Goal: Task Accomplishment & Management: Use online tool/utility

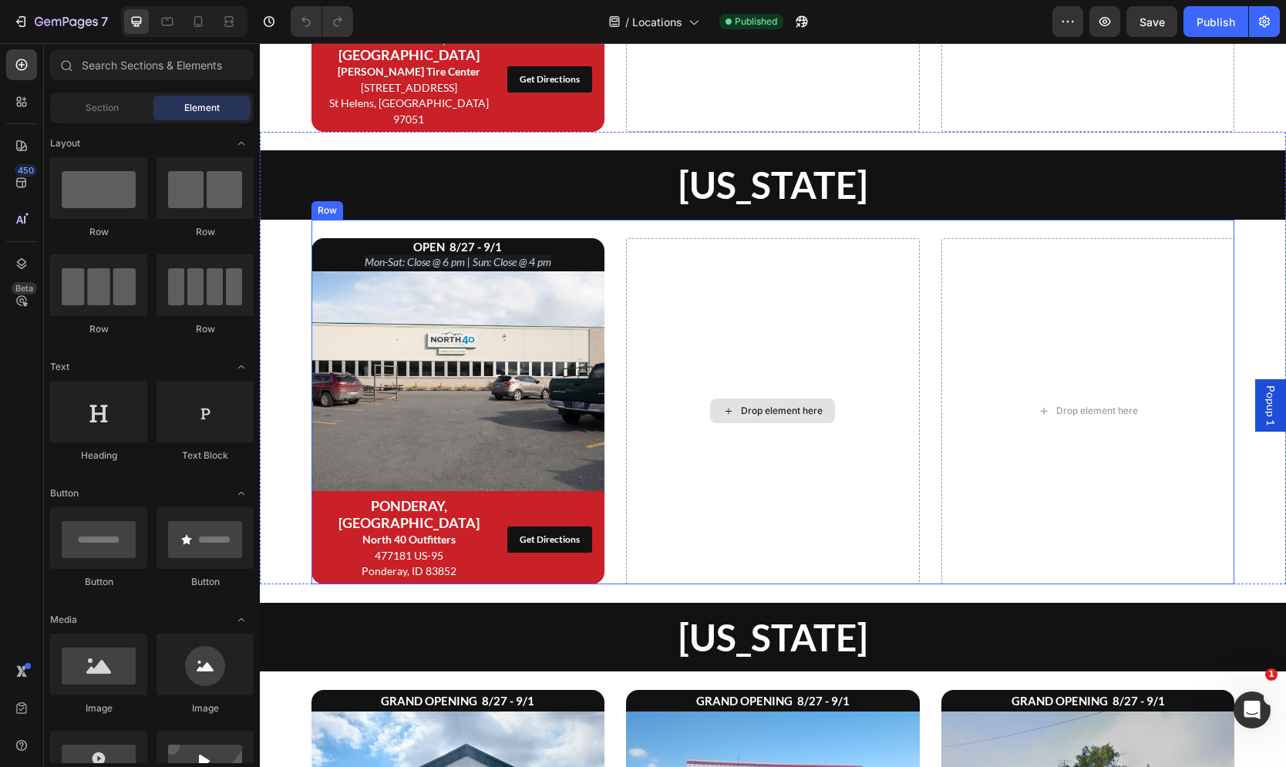
scroll to position [1481, 0]
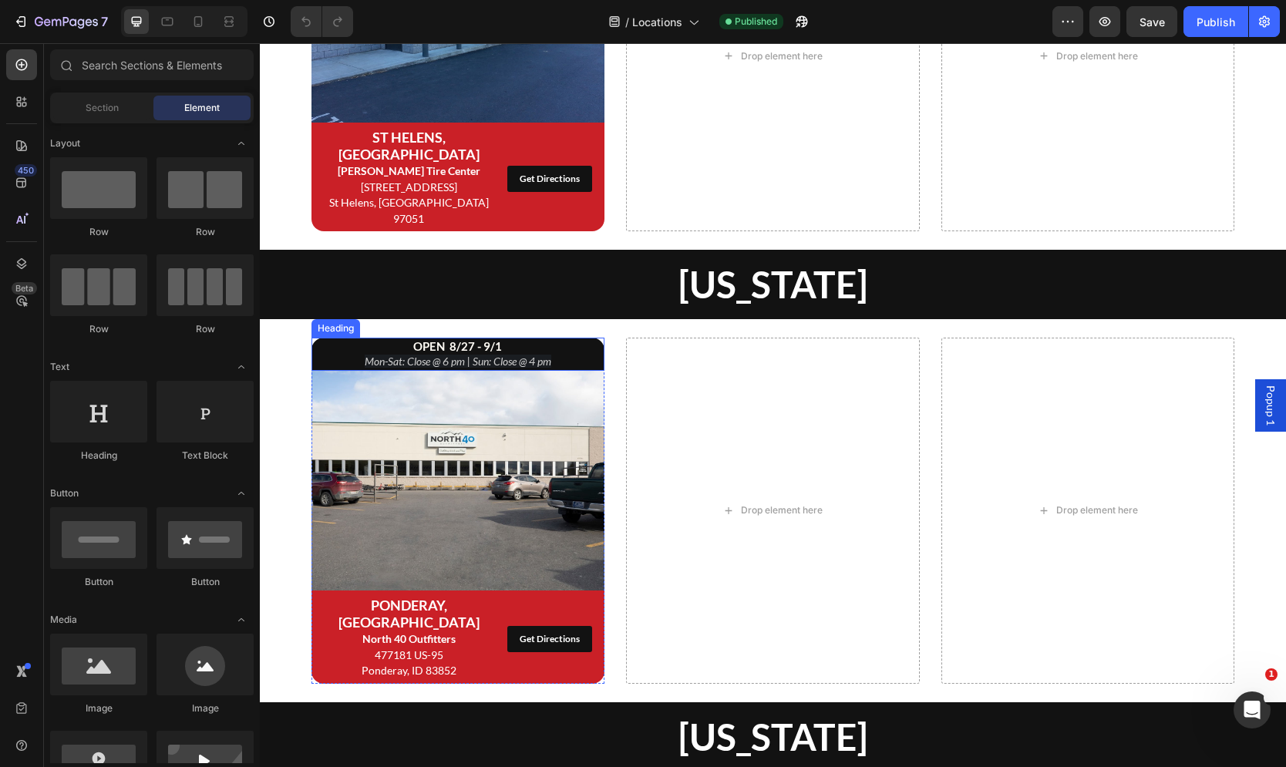
click at [513, 338] on h2 "OPEN 8/27 - [DATE]-Sat: Close @ 6 pm | Sun: Close @ 4 pm" at bounding box center [458, 354] width 294 height 33
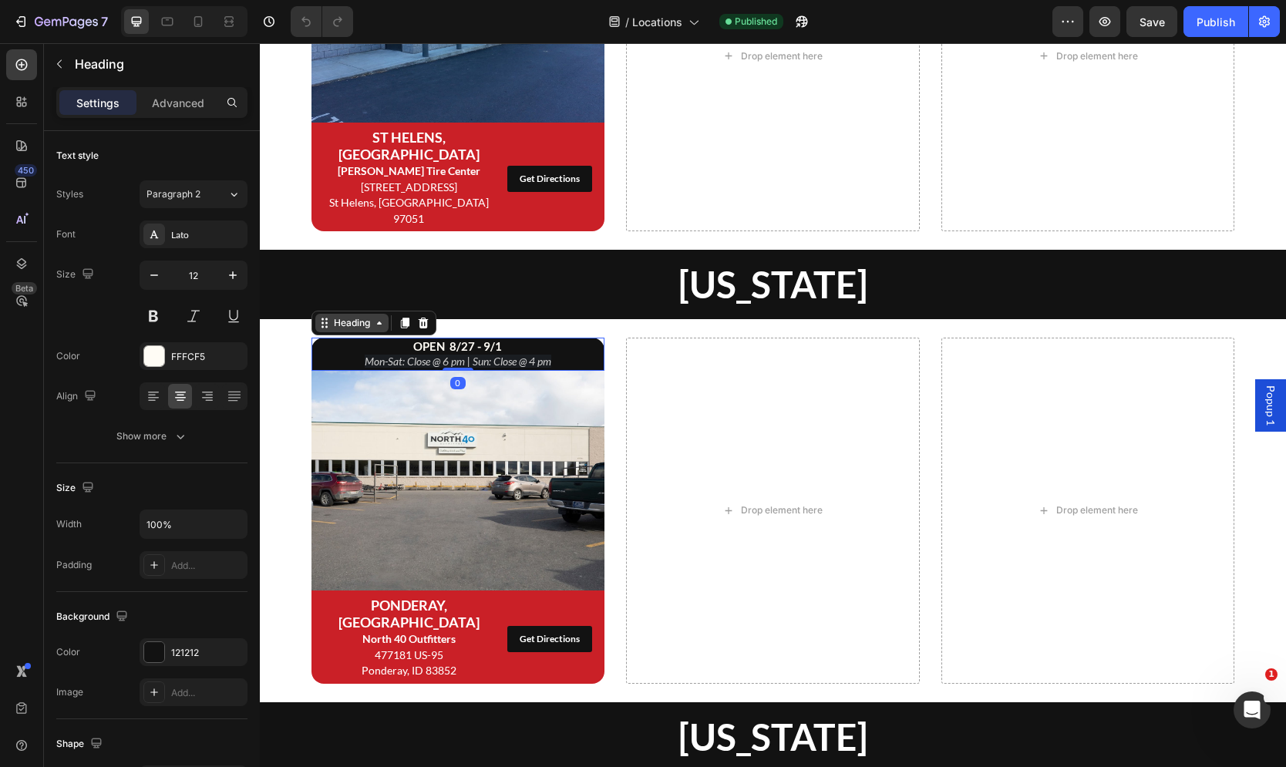
click at [366, 316] on div "Heading" at bounding box center [352, 323] width 42 height 14
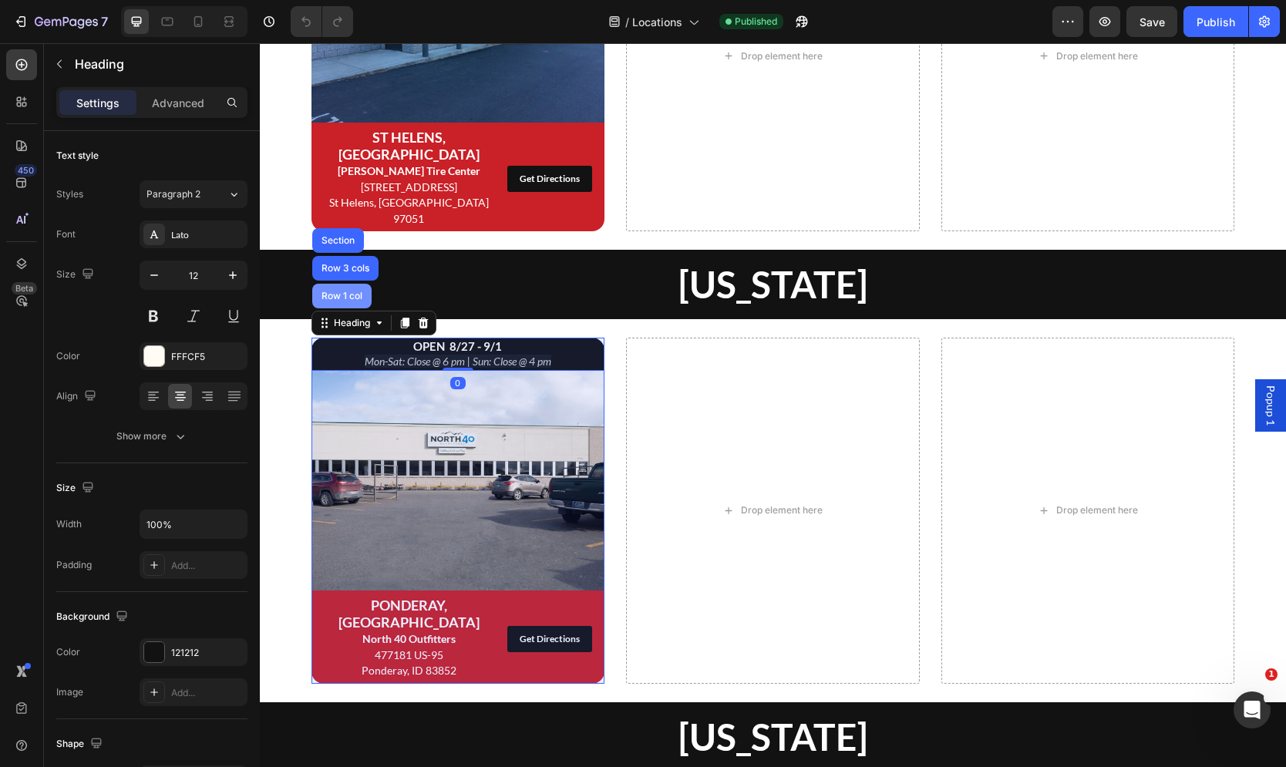
click at [348, 291] on div "Row 1 col" at bounding box center [341, 295] width 47 height 9
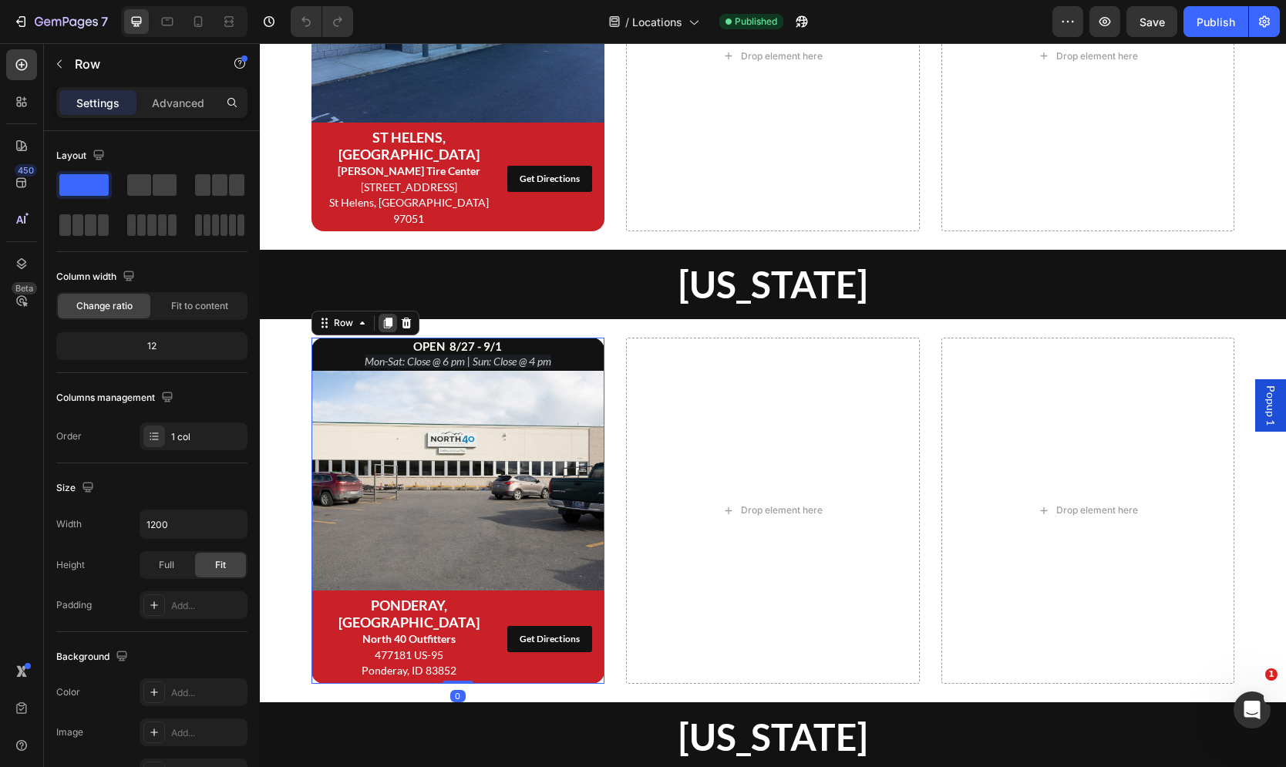
click at [380, 314] on div at bounding box center [387, 323] width 18 height 18
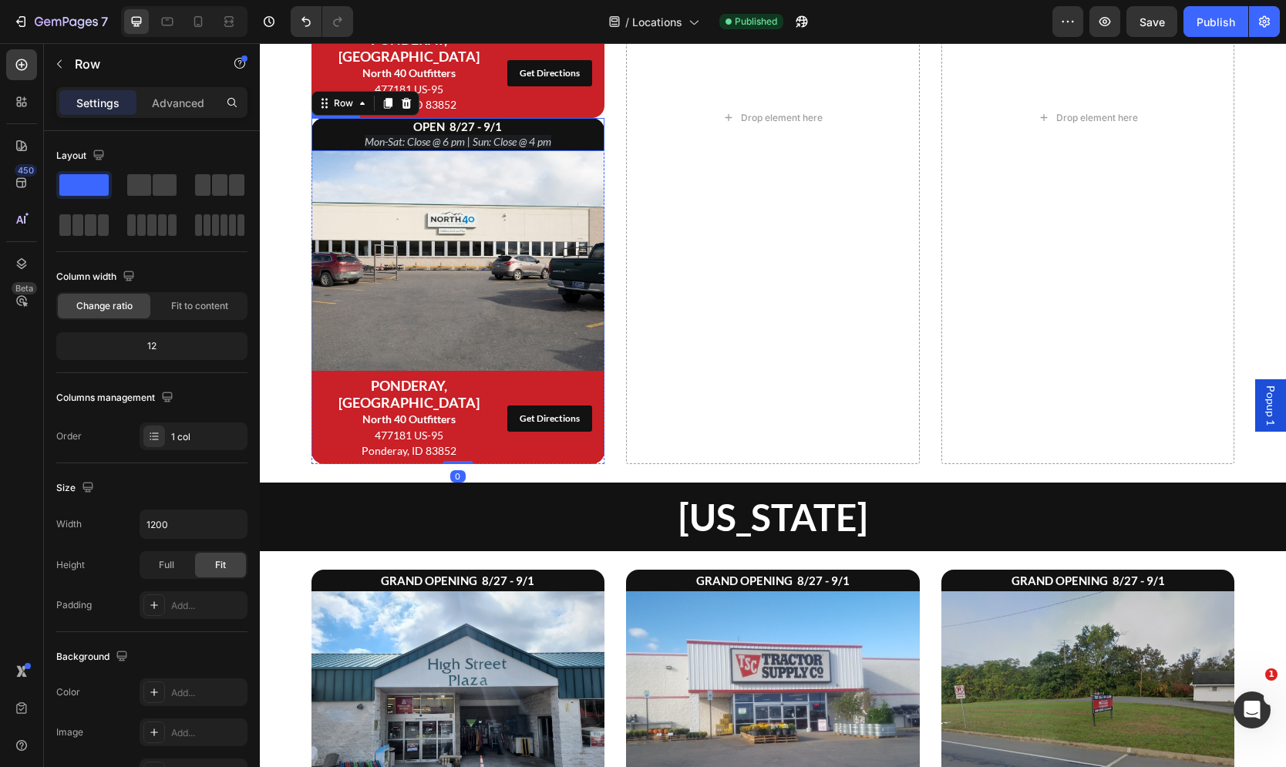
scroll to position [2016, 0]
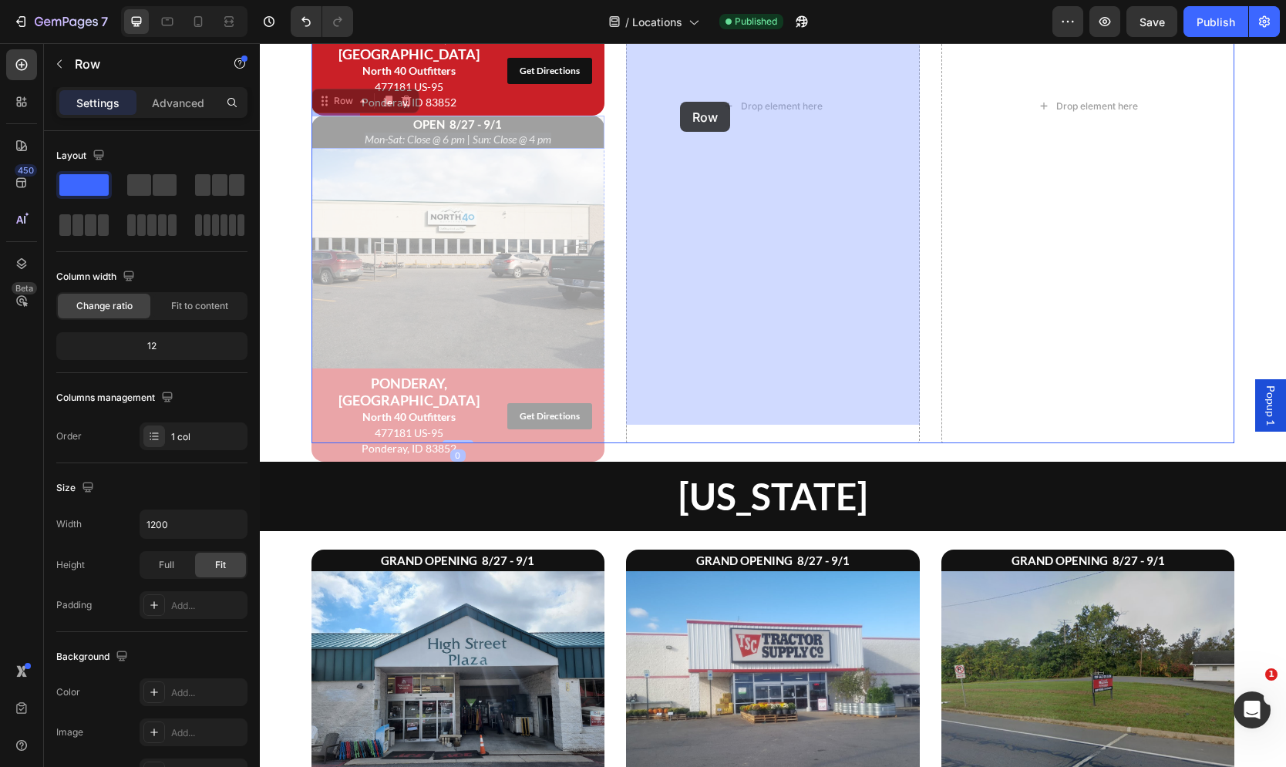
drag, startPoint x: 333, startPoint y: 82, endPoint x: 680, endPoint y: 102, distance: 347.4
click at [680, 102] on div "Header [US_STATE] Heading OPEN 8/27 - [DATE]-Sat: Close @ 6 pm | Sun: Close @ 4…" at bounding box center [773, 698] width 1026 height 5343
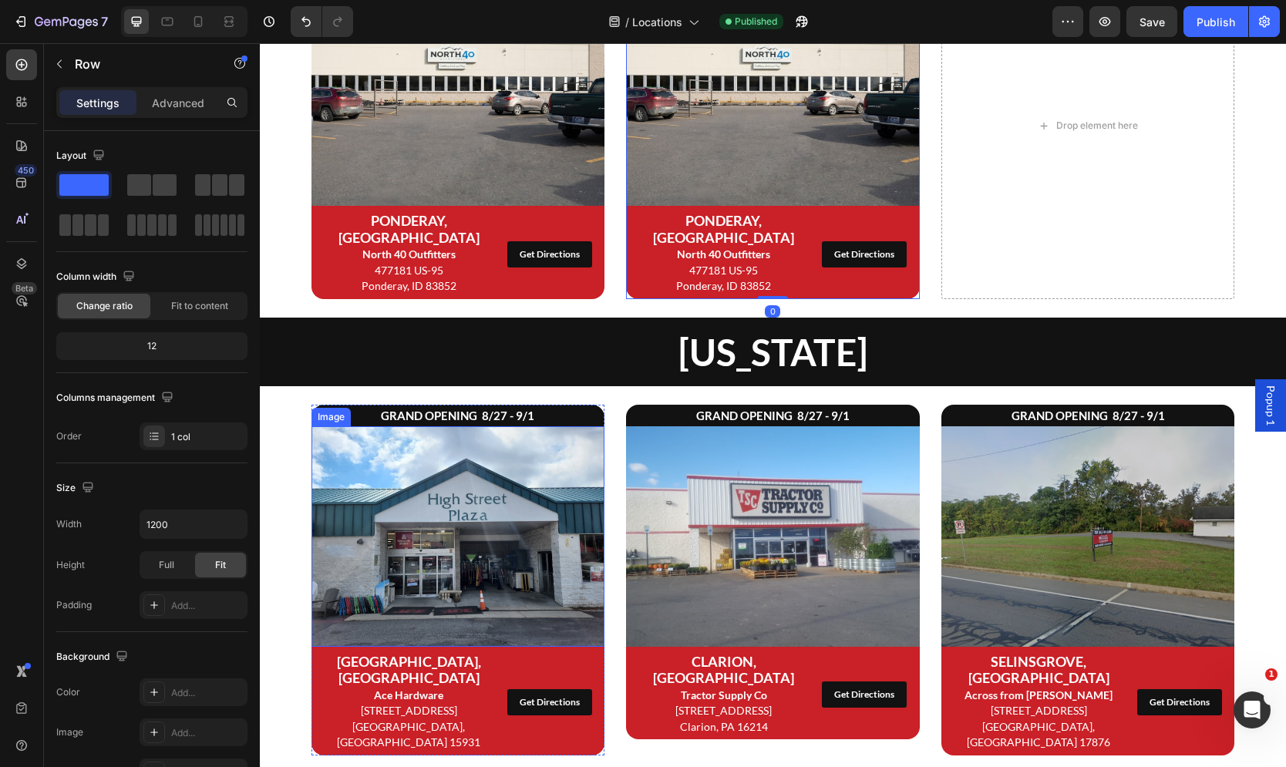
scroll to position [1748, 0]
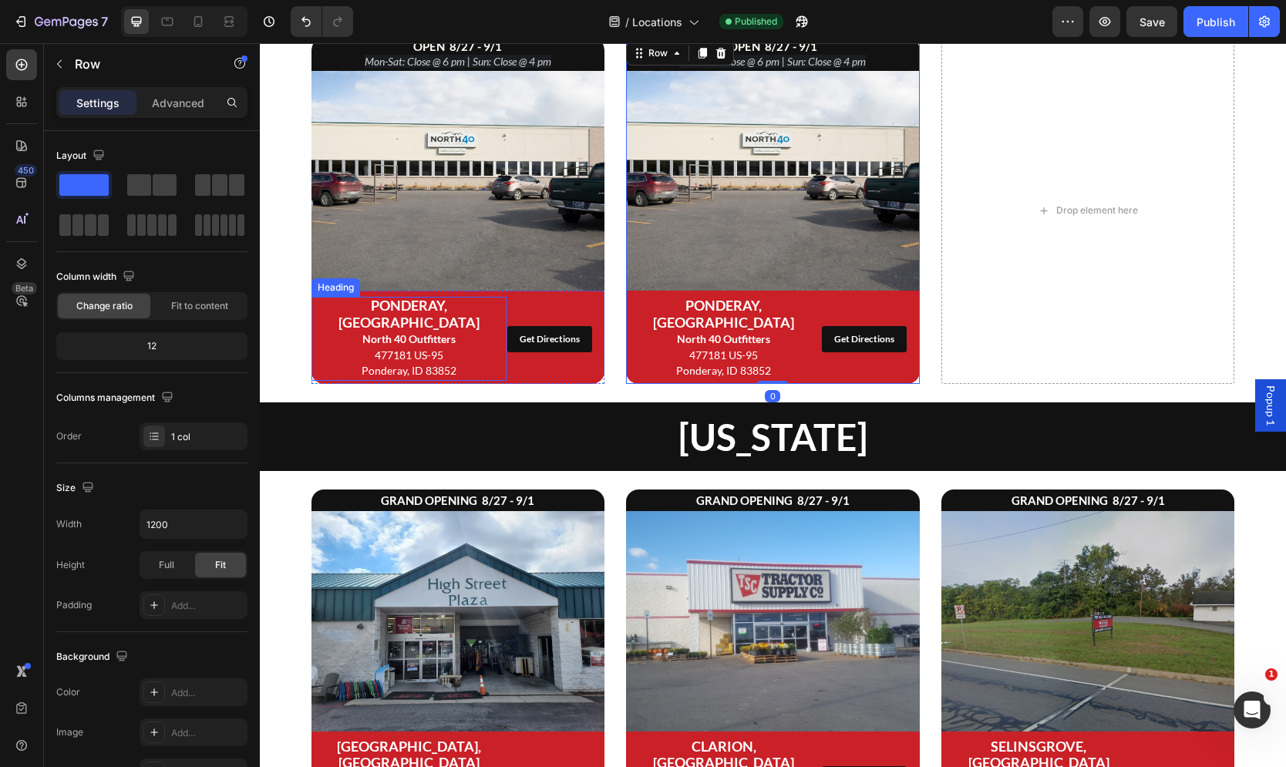
click at [439, 348] on span "477181 US-95" at bounding box center [409, 354] width 69 height 13
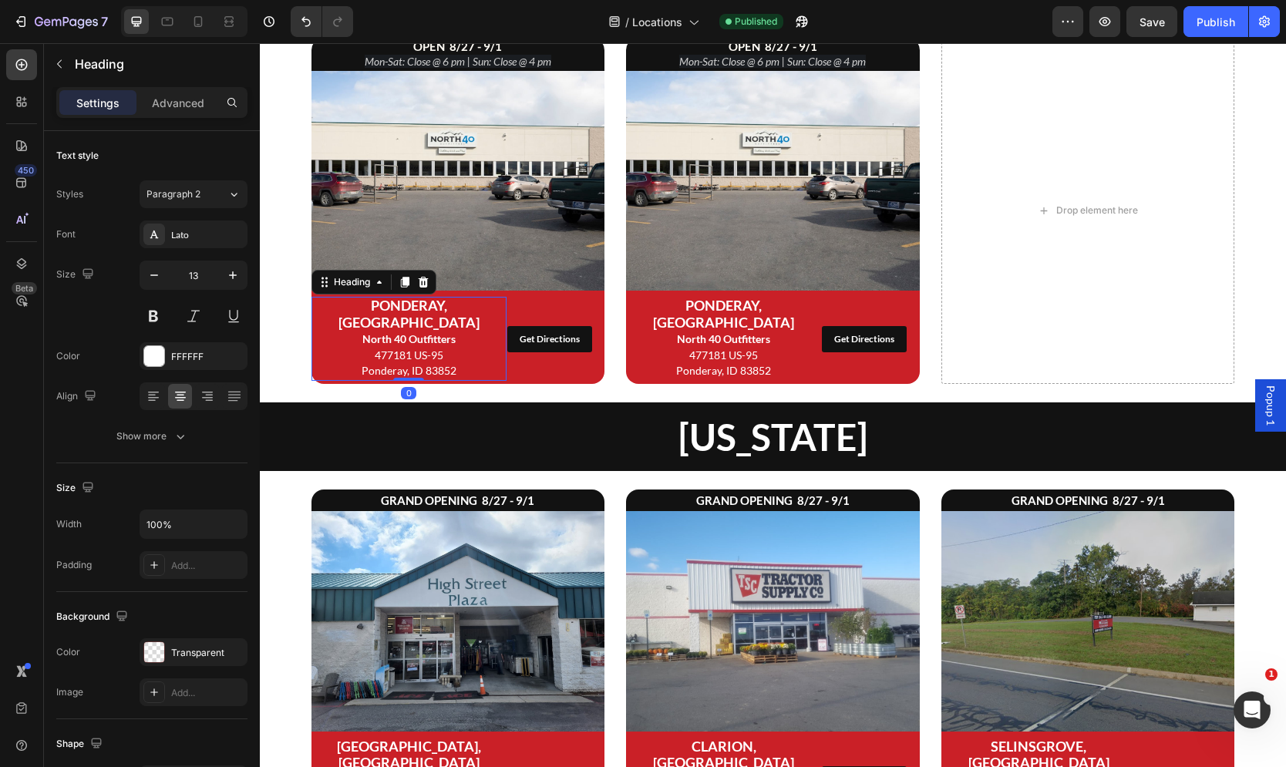
click at [442, 345] on h2 "PONDERAY, ID North 40 Outfitters 477181 US-95 Ponderay, ID 83852" at bounding box center [408, 339] width 195 height 84
click at [454, 364] on span "Ponderay, ID 83852" at bounding box center [409, 370] width 95 height 13
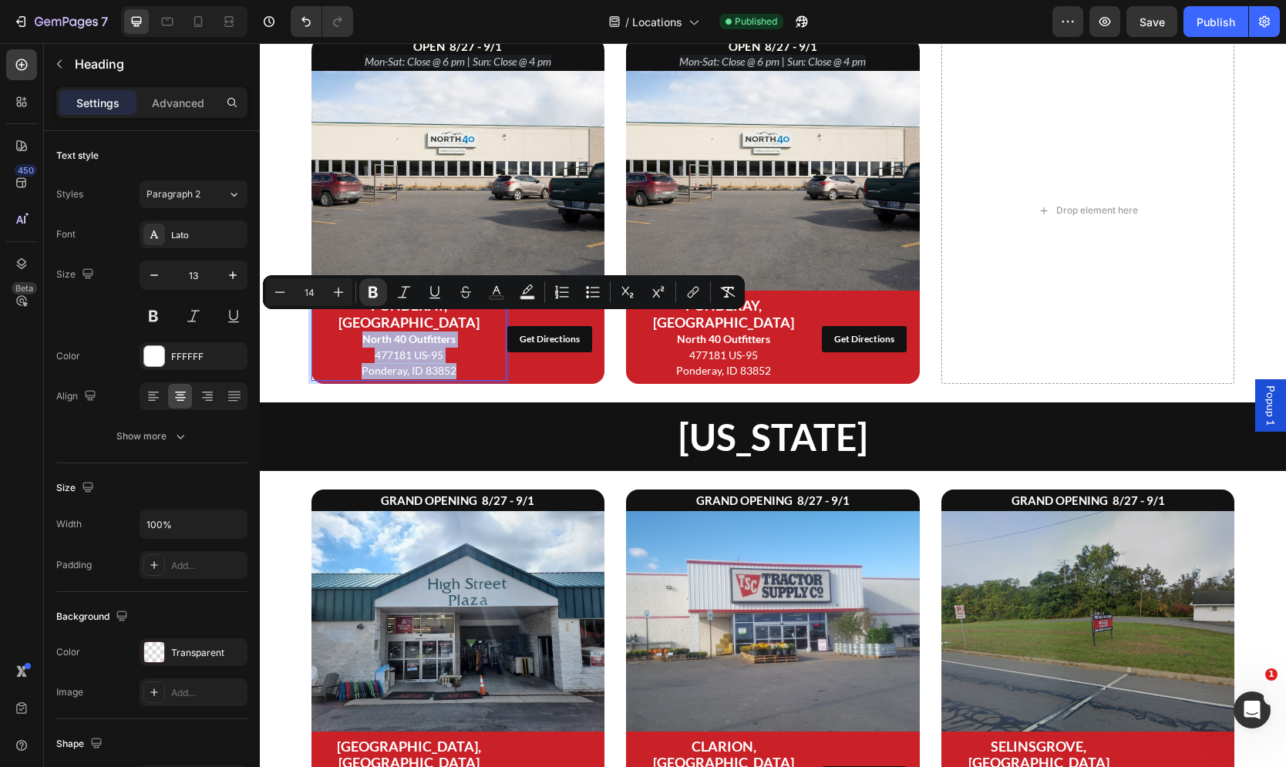
drag, startPoint x: 443, startPoint y: 352, endPoint x: 363, endPoint y: 329, distance: 83.4
click at [363, 329] on p "PONDERAY, ID North 40 Outfitters 477181 US-95 Ponderay, ID 83852" at bounding box center [409, 338] width 192 height 81
click at [422, 348] on strong "[STREET_ADDRESS]" at bounding box center [408, 354] width 97 height 13
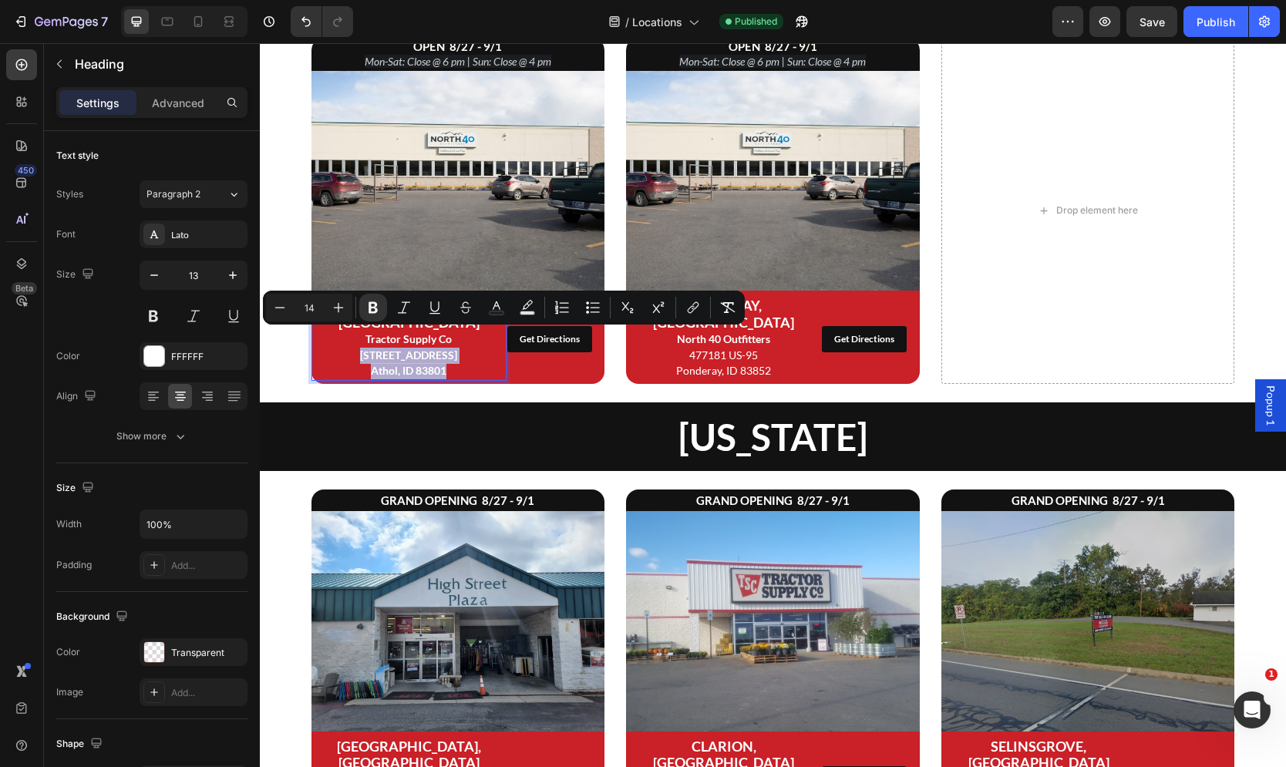
drag, startPoint x: 456, startPoint y: 355, endPoint x: 344, endPoint y: 340, distance: 113.5
click at [344, 340] on p "PONDERAY, ID Tractor Supply Co [STREET_ADDRESS]" at bounding box center [409, 338] width 192 height 81
click at [398, 346] on p "PONDERAY, ID Tractor Supply Co [STREET_ADDRESS]" at bounding box center [409, 338] width 192 height 81
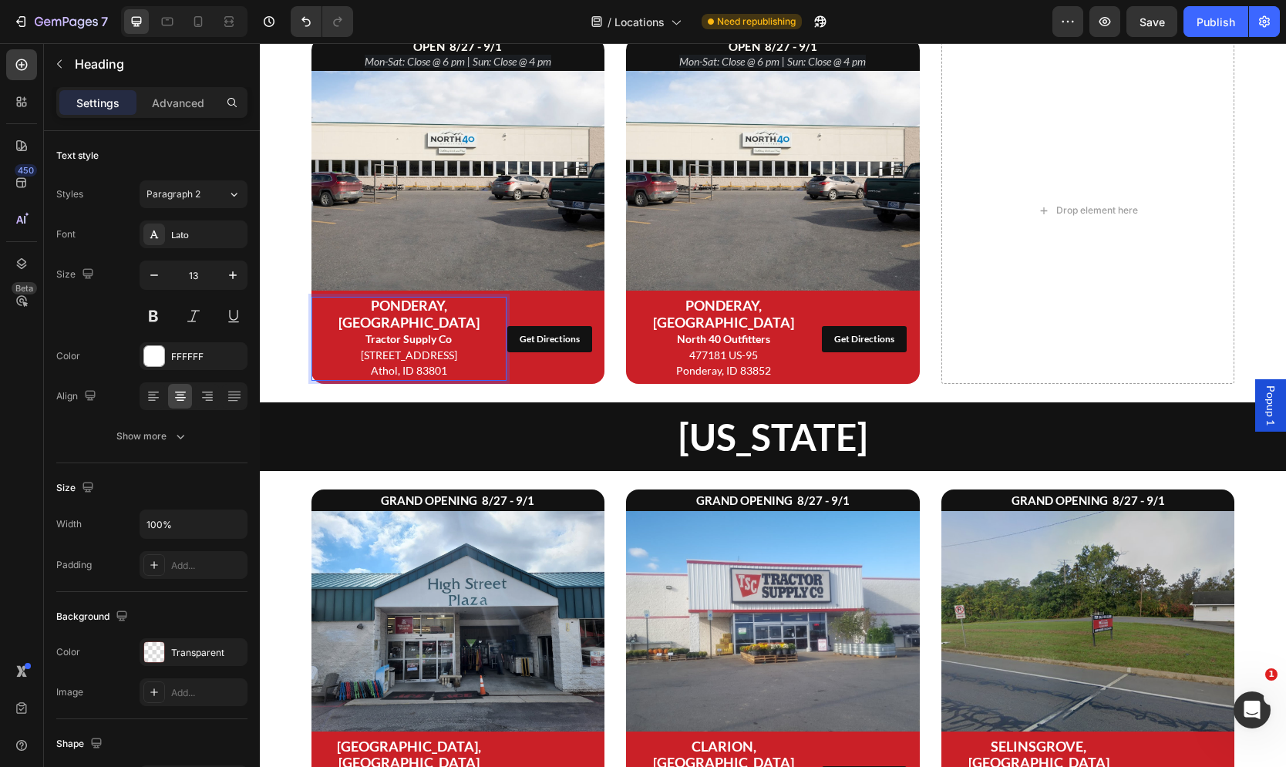
click at [412, 300] on strong "PONDERAY, [GEOGRAPHIC_DATA]" at bounding box center [408, 314] width 141 height 34
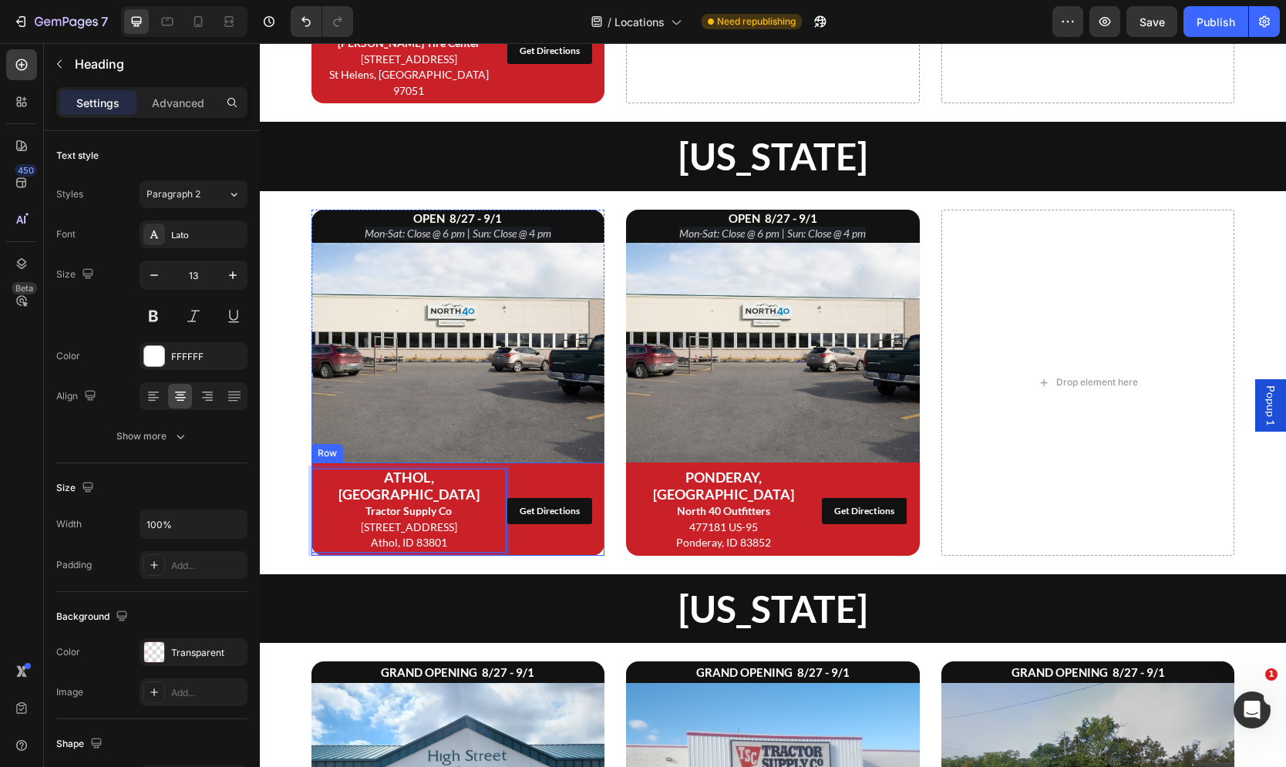
scroll to position [1609, 0]
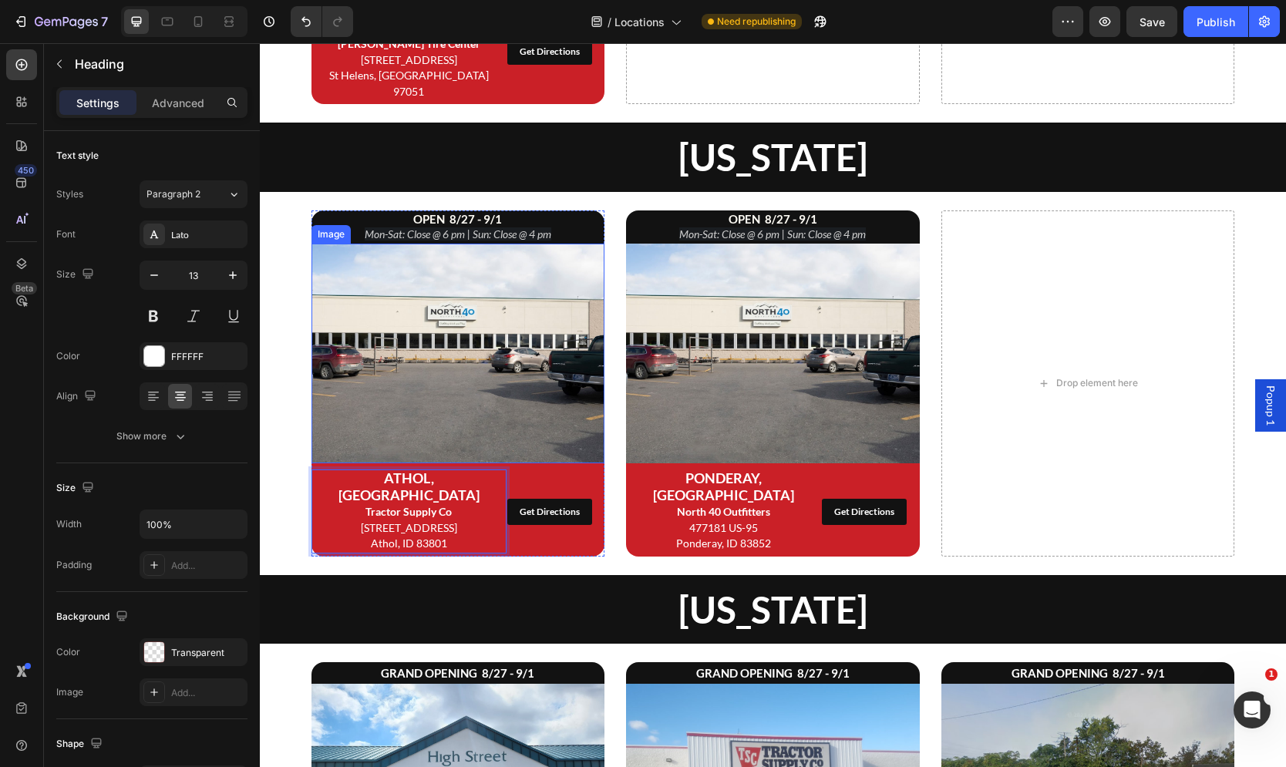
click at [459, 324] on img at bounding box center [458, 354] width 294 height 220
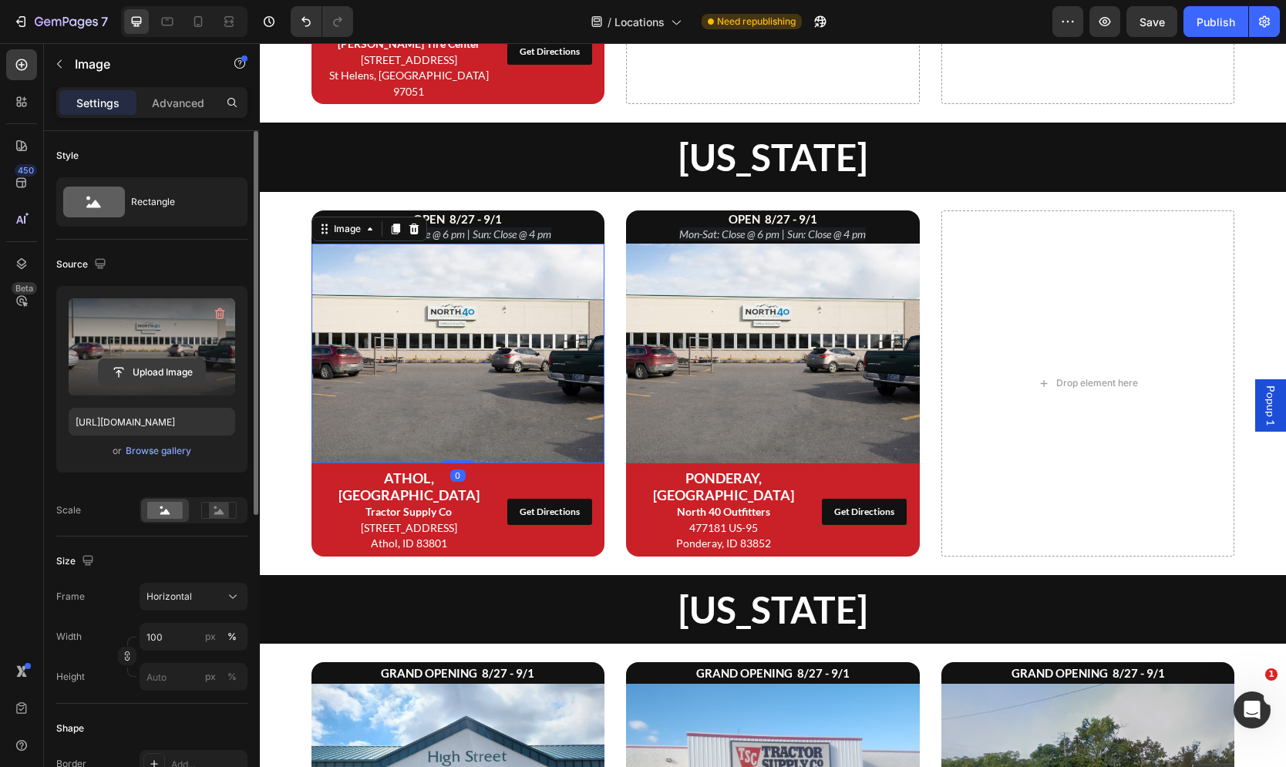
click at [154, 368] on input "file" at bounding box center [152, 372] width 106 height 26
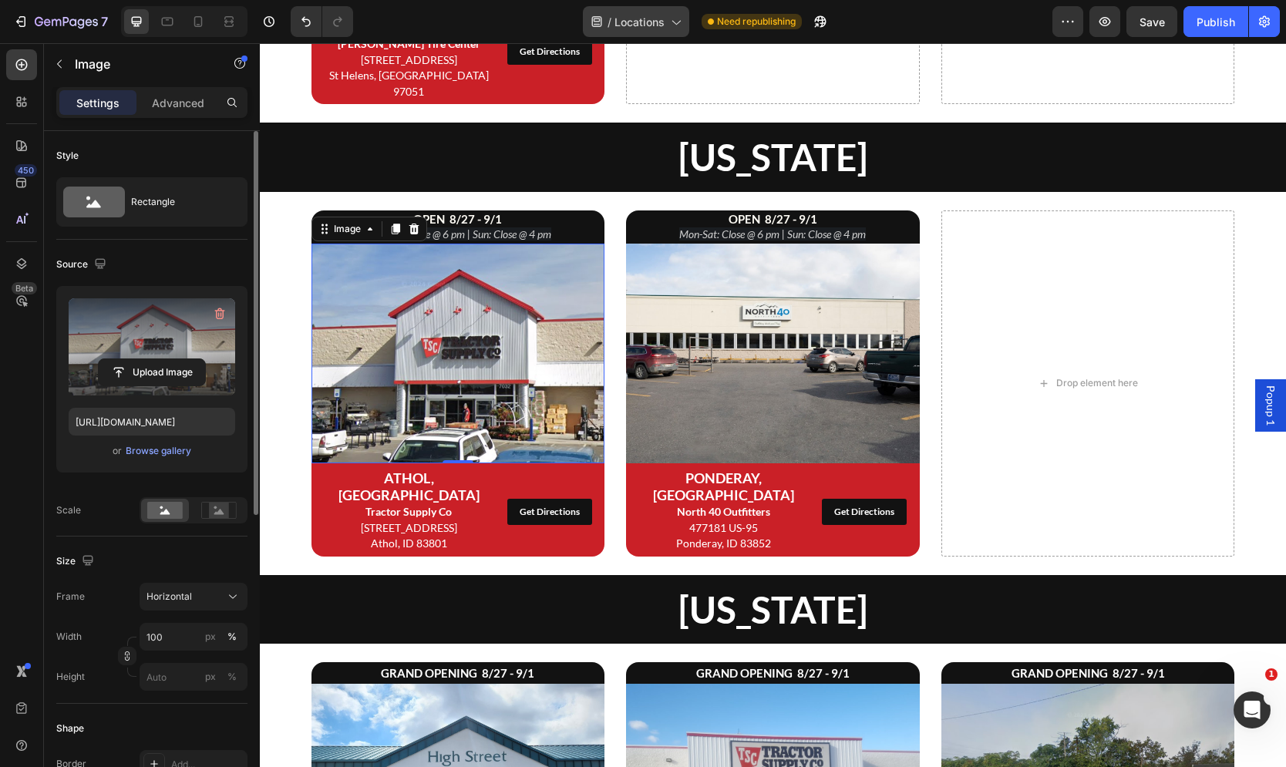
type input "[URL][DOMAIN_NAME]"
click at [519, 227] on icon "Mon-Sat: Close @ 6 pm | Sun: Close @ 4 pm" at bounding box center [458, 233] width 187 height 13
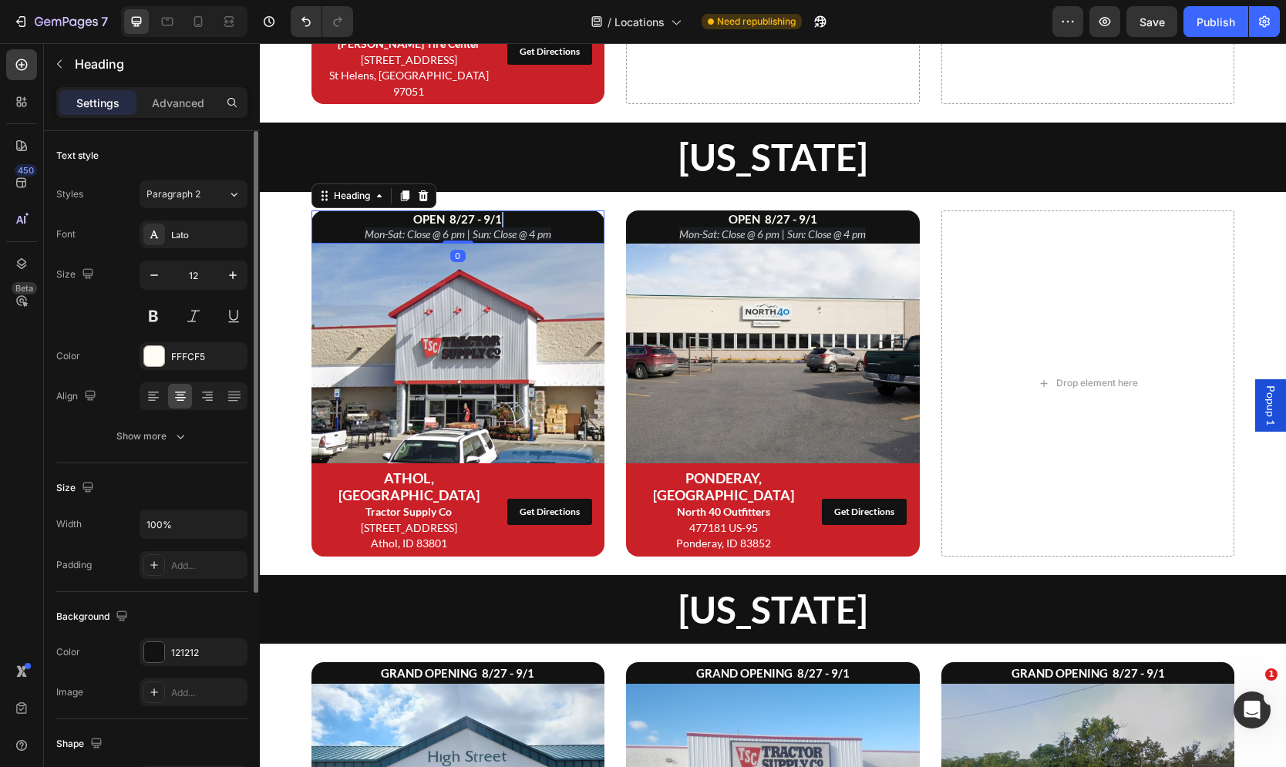
click at [519, 227] on icon "Mon-Sat: Close @ 6 pm | Sun: Close @ 4 pm" at bounding box center [458, 233] width 187 height 13
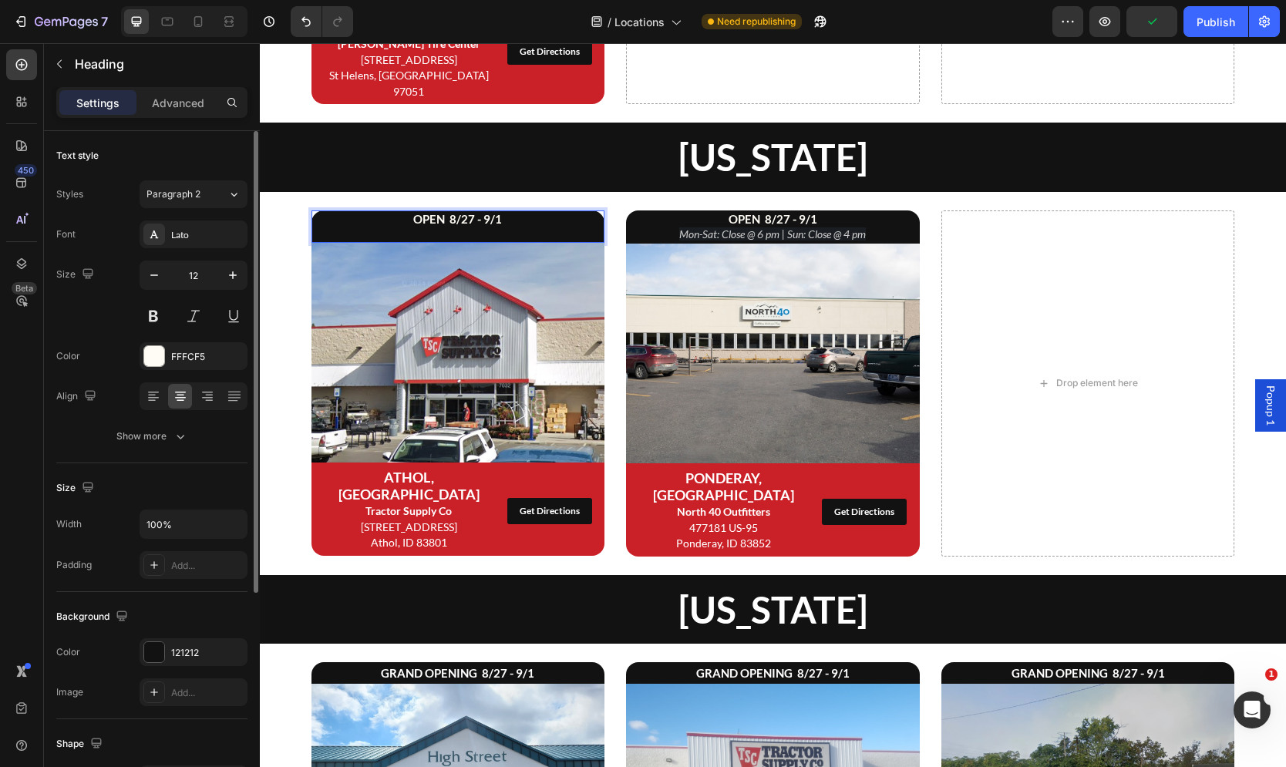
click at [485, 212] on p "OPEN 8/27 - 9/1" at bounding box center [458, 226] width 291 height 29
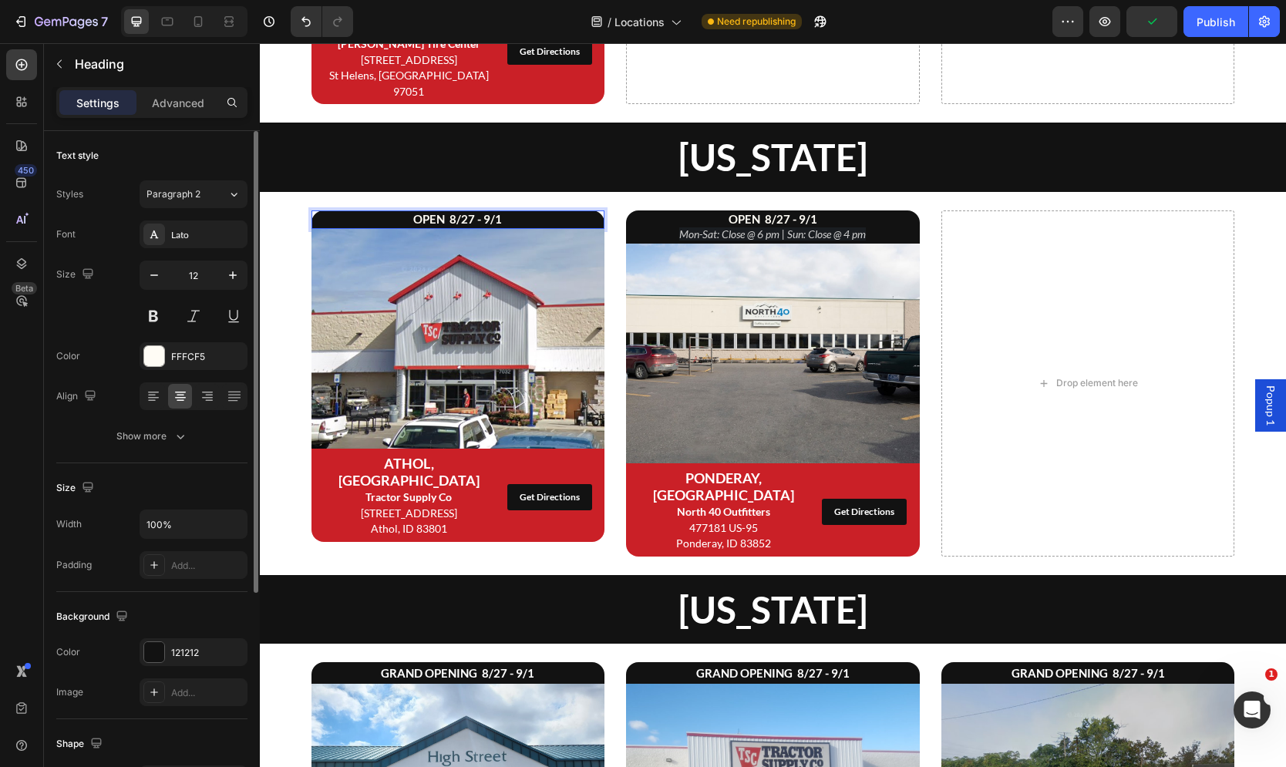
click at [432, 212] on strong "OPEN 8/27 - 9/1" at bounding box center [457, 219] width 89 height 14
click at [499, 212] on strong "GRAND OPENING 8/27 - 9/1" at bounding box center [457, 219] width 153 height 14
click at [504, 212] on strong "GRAND OPENING 8/27 - 9/1" at bounding box center [457, 219] width 153 height 14
click at [477, 290] on img at bounding box center [458, 339] width 294 height 220
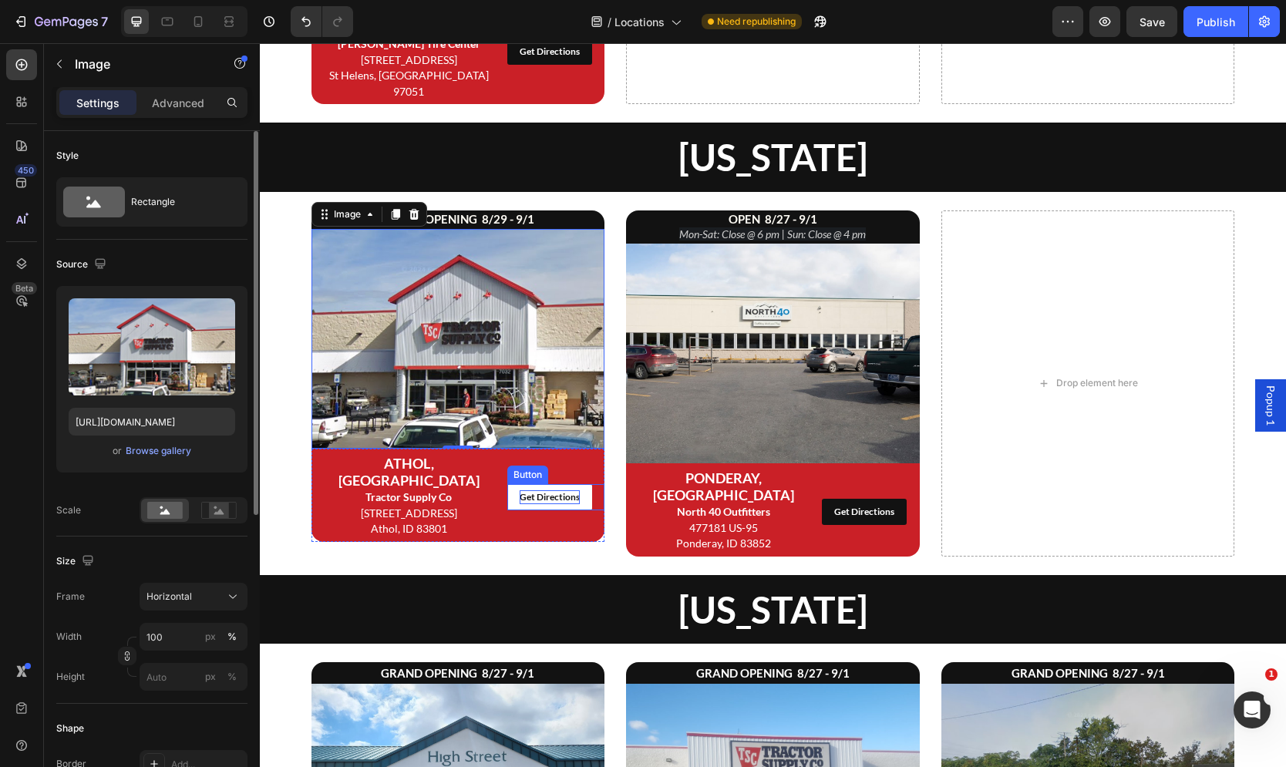
click at [550, 490] on div "Get Directions" at bounding box center [550, 497] width 60 height 14
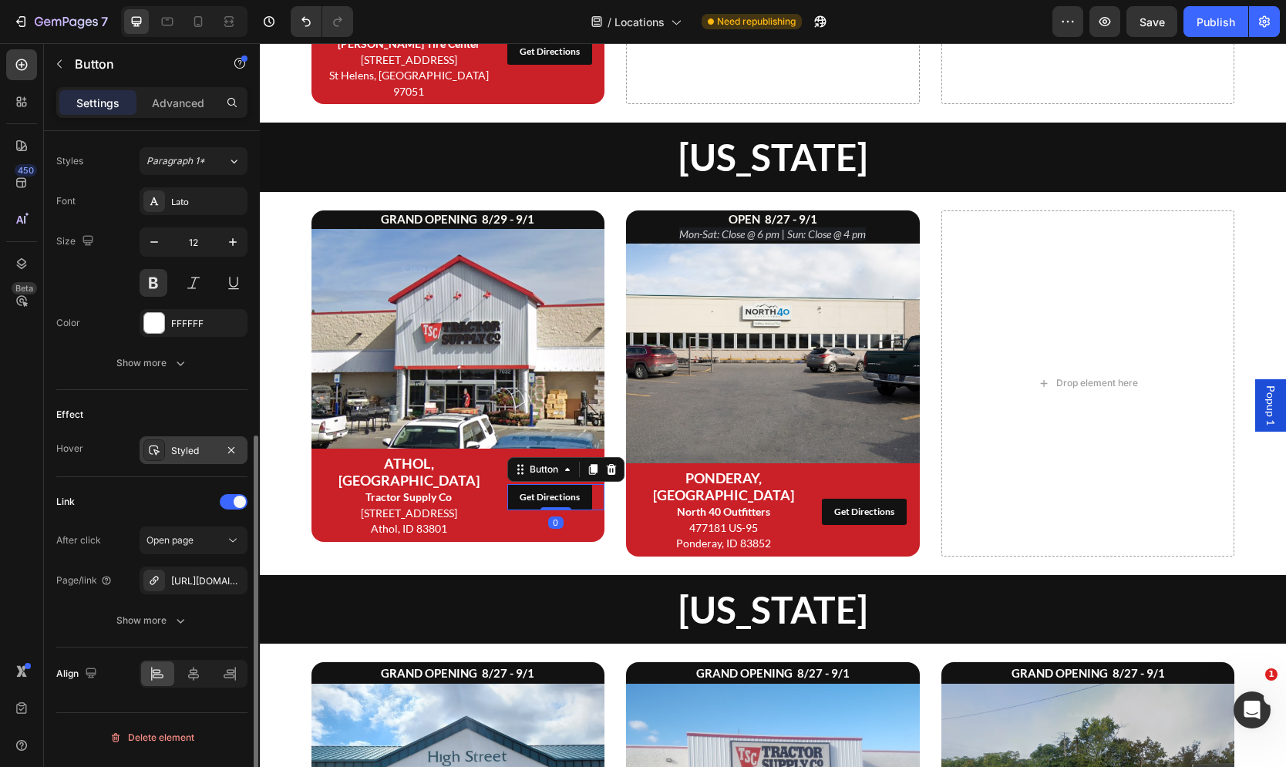
scroll to position [567, 0]
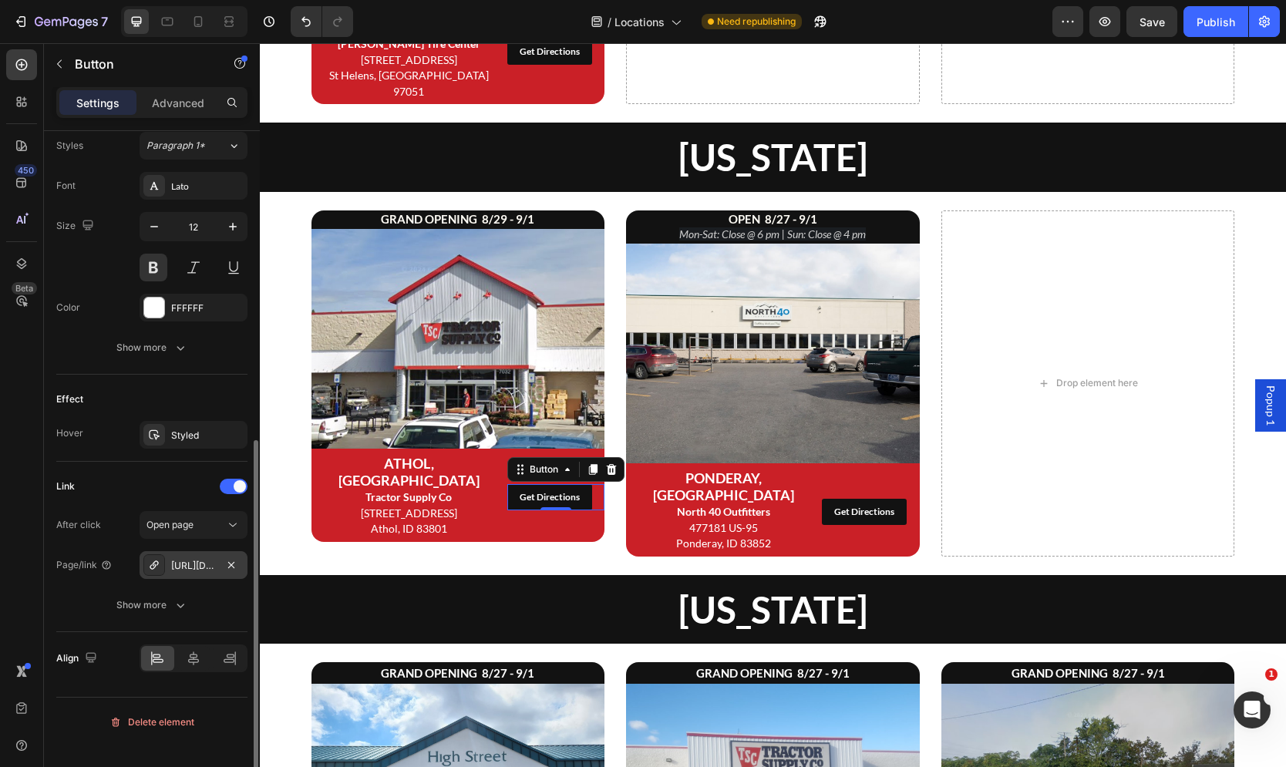
click at [192, 567] on div "[URL][DOMAIN_NAME]" at bounding box center [193, 566] width 45 height 14
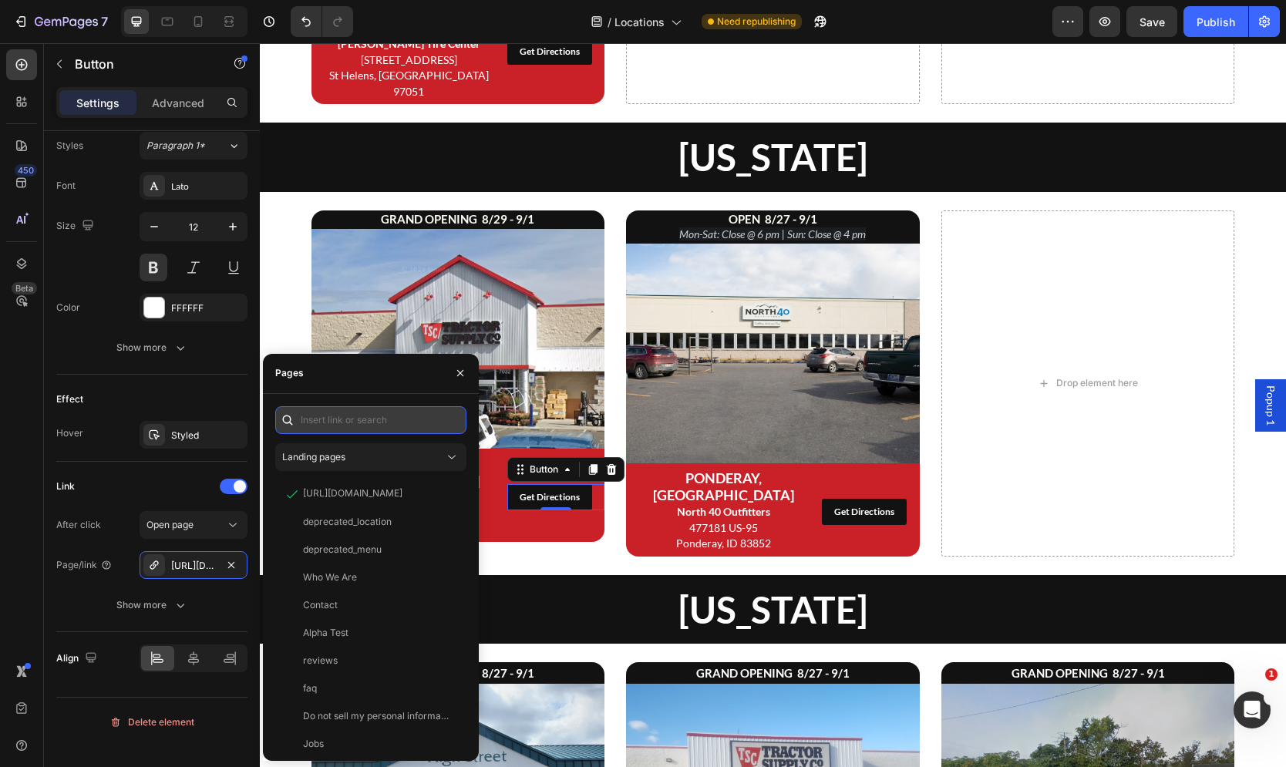
click at [333, 421] on input "text" at bounding box center [370, 420] width 191 height 28
paste input "[URL][DOMAIN_NAME]"
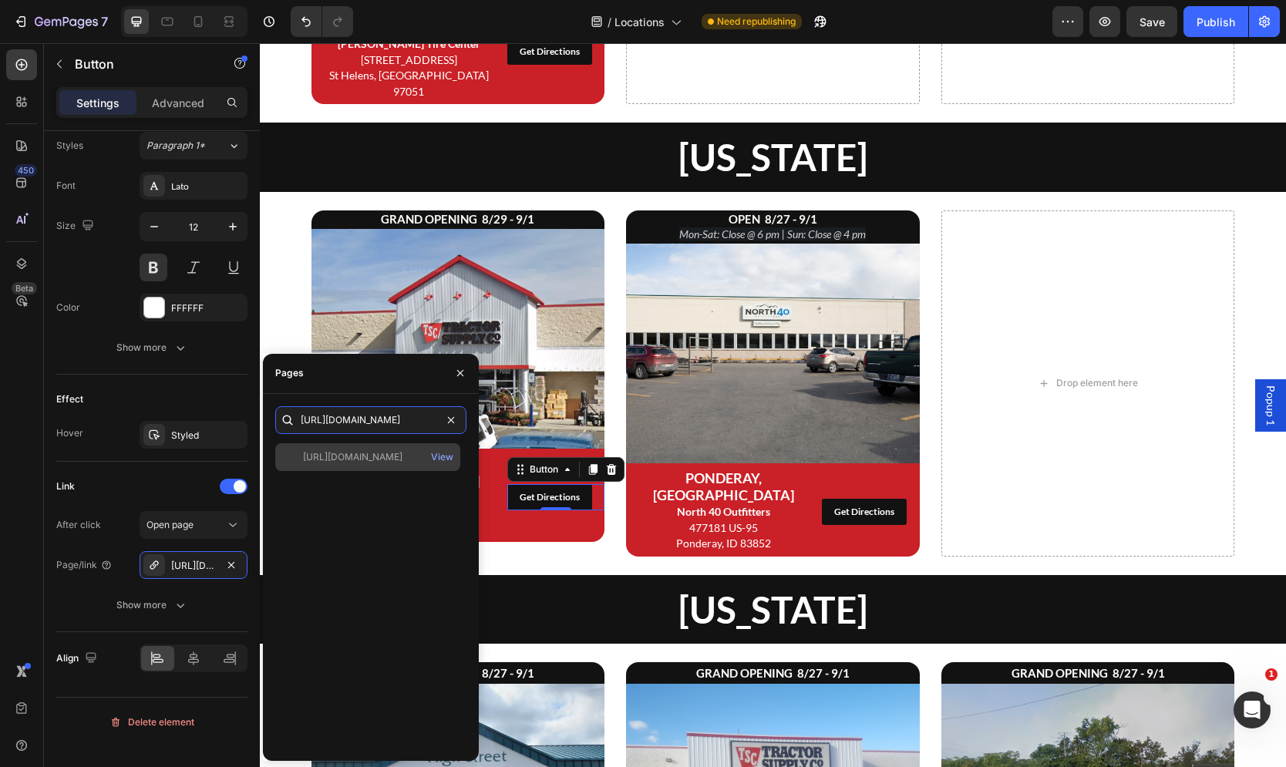
type input "[URL][DOMAIN_NAME]"
click at [362, 459] on div "[URL][DOMAIN_NAME]" at bounding box center [352, 457] width 99 height 14
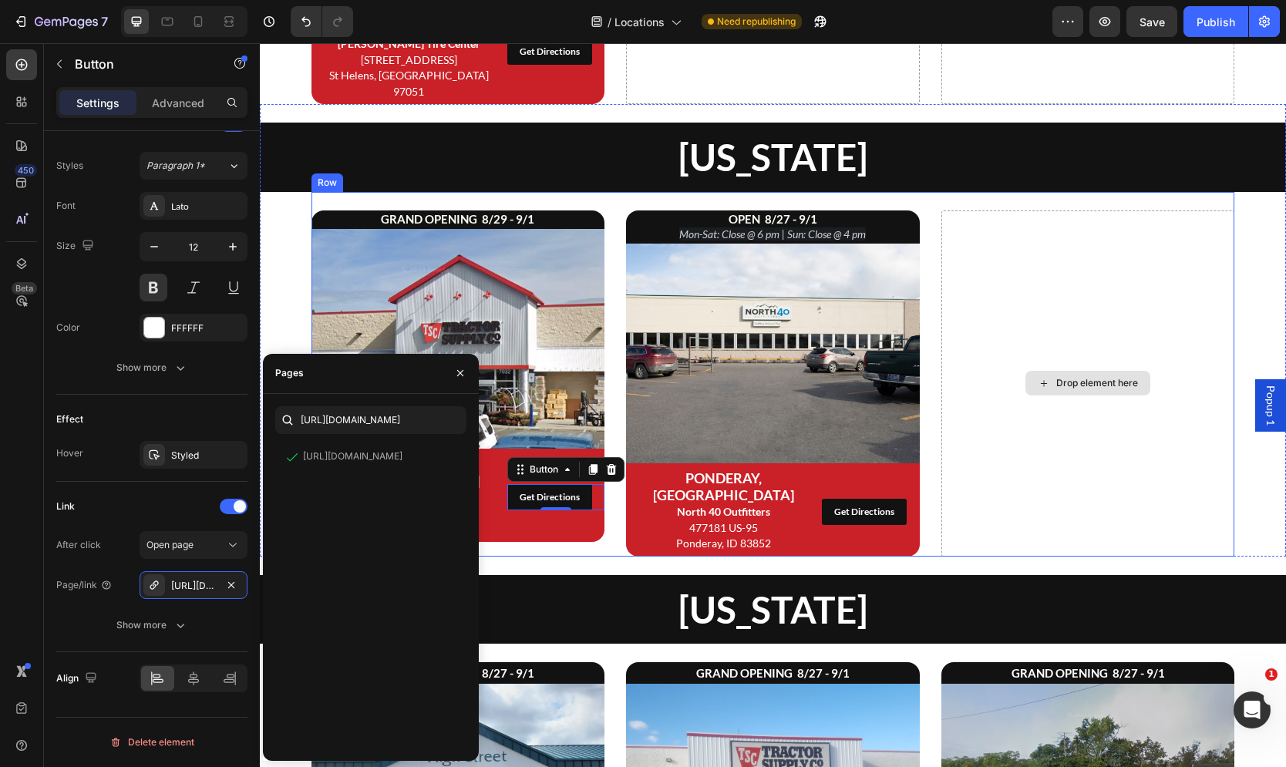
click at [1084, 210] on div "Drop element here" at bounding box center [1088, 383] width 294 height 346
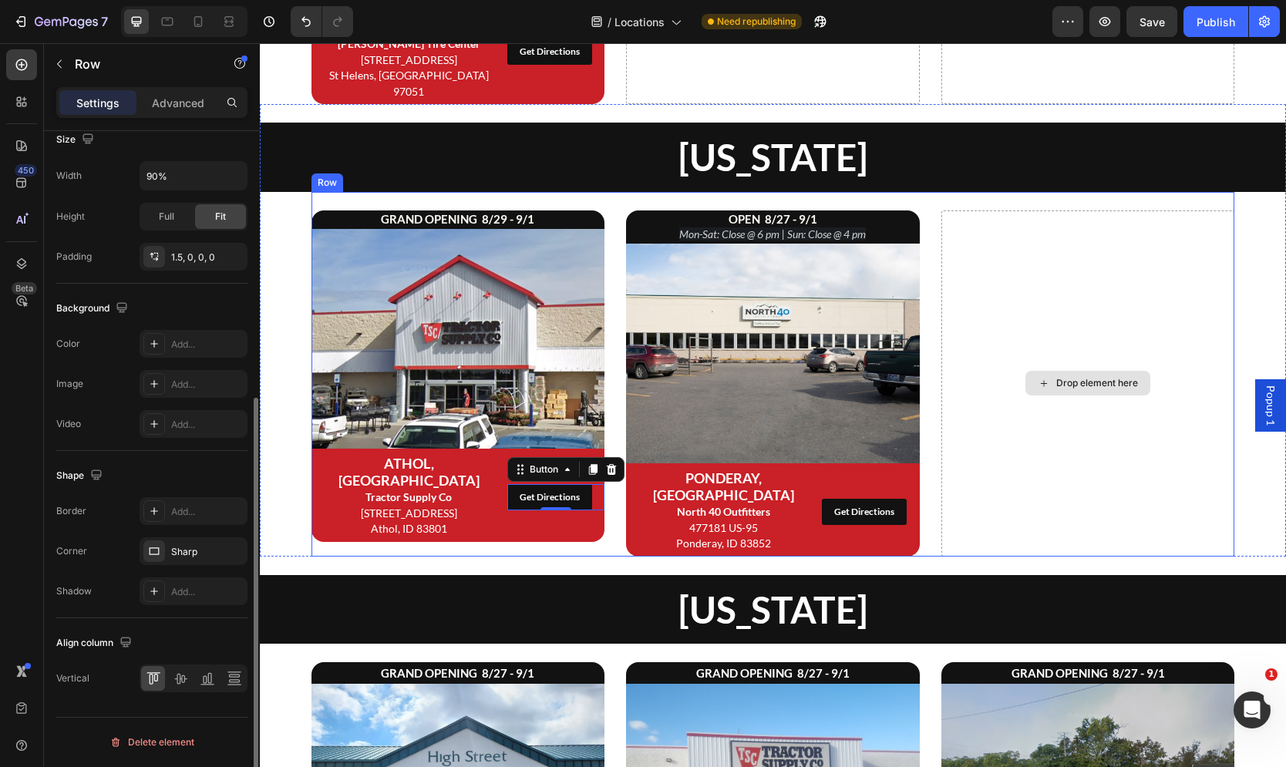
scroll to position [0, 0]
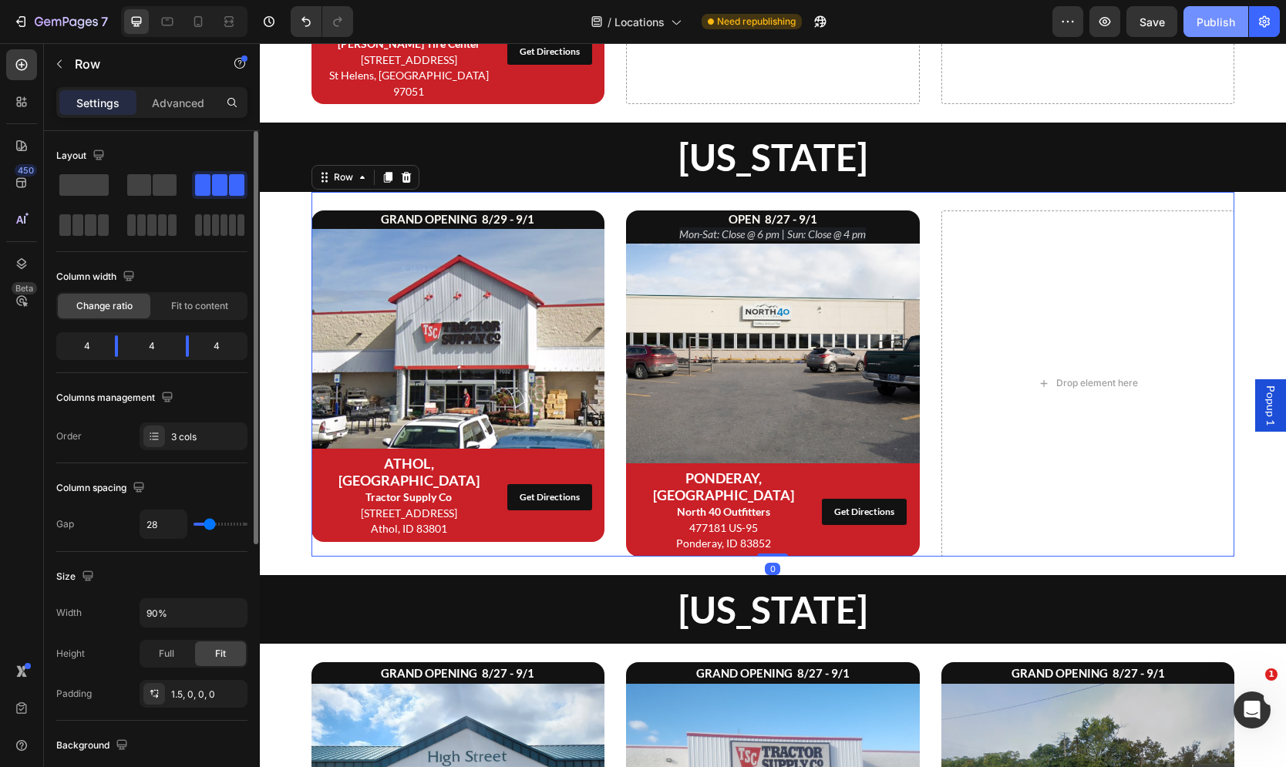
click at [1212, 22] on div "Publish" at bounding box center [1215, 22] width 39 height 16
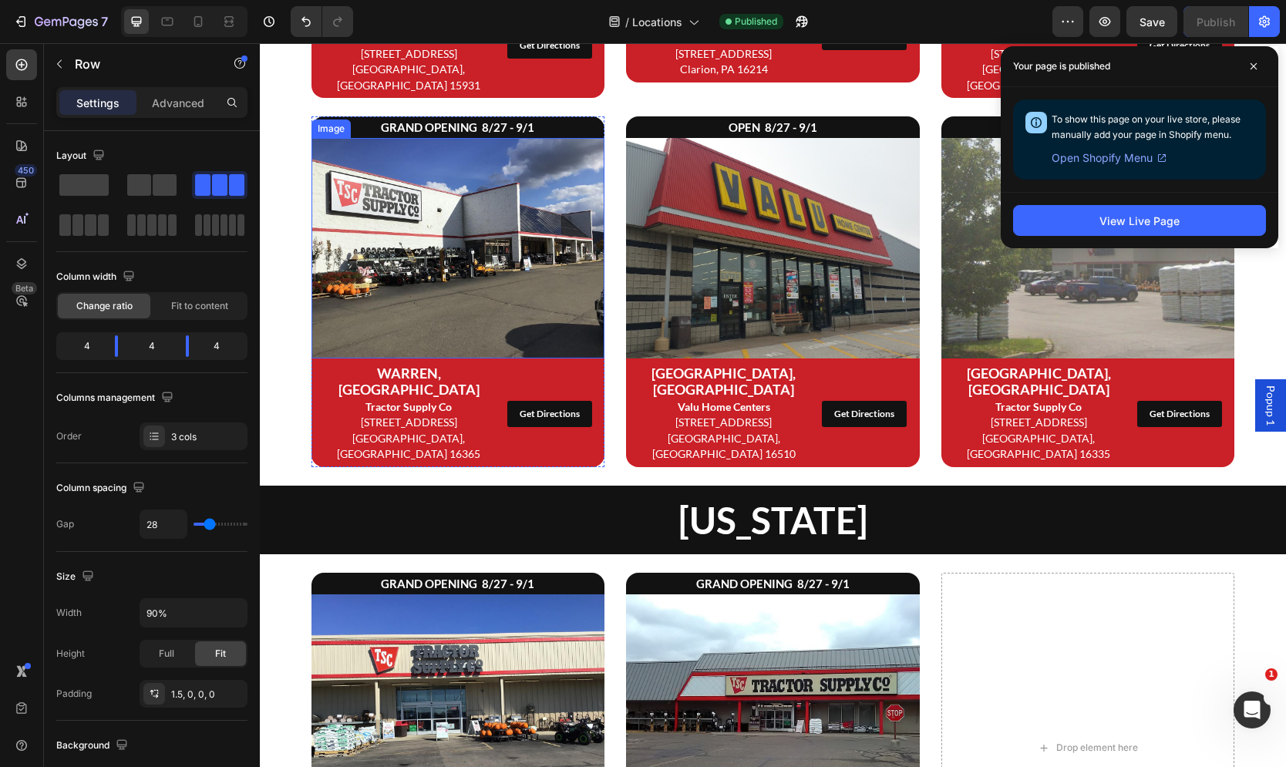
scroll to position [2467, 0]
